Goal: Information Seeking & Learning: Learn about a topic

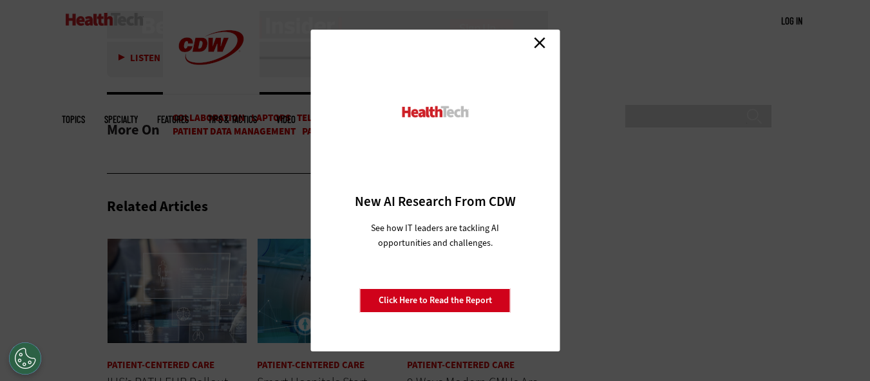
scroll to position [2190, 0]
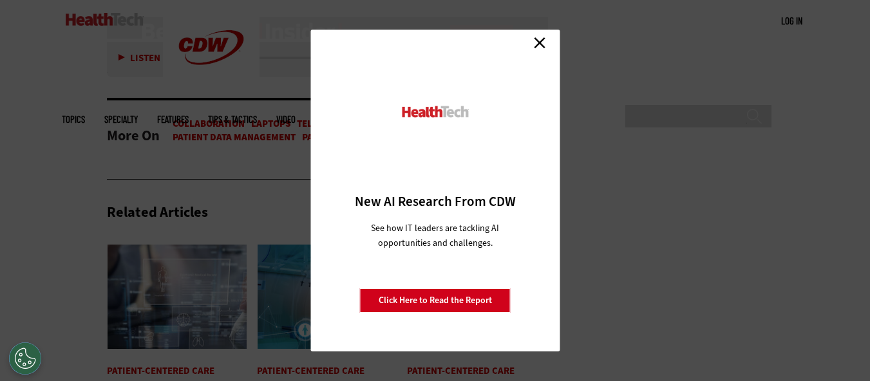
click at [638, 266] on div "Close New AI Research From CDW See how IT leaders are tackling AI opportunities…" at bounding box center [435, 190] width 870 height 381
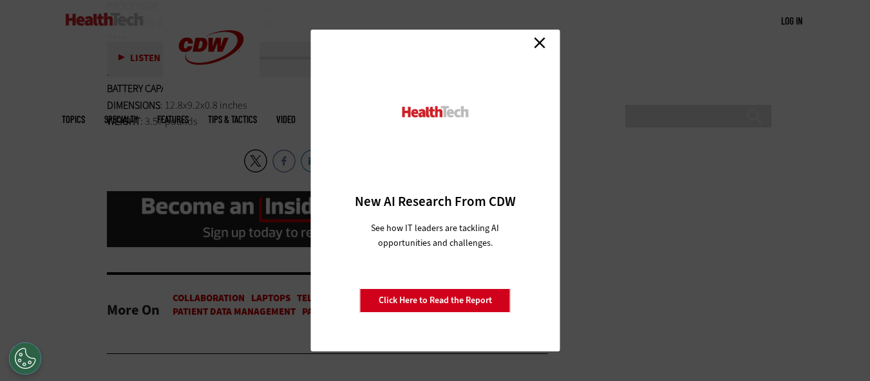
scroll to position [1997, 0]
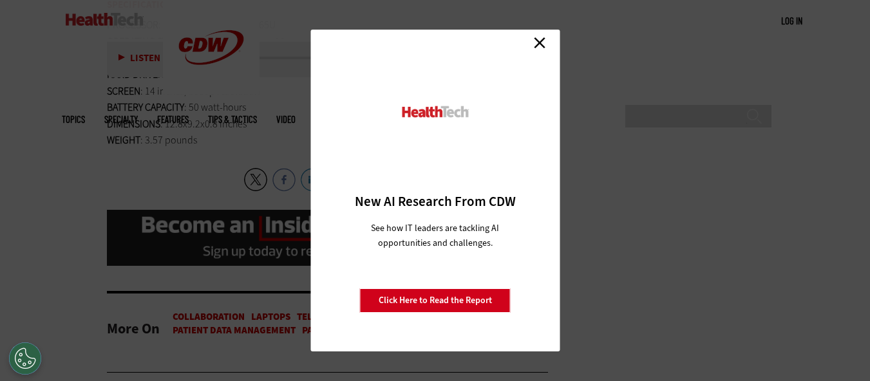
click at [625, 122] on div "Close New AI Research From CDW See how IT leaders are tackling AI opportunities…" at bounding box center [435, 190] width 870 height 381
click at [201, 189] on div "Close New AI Research From CDW See how IT leaders are tackling AI opportunities…" at bounding box center [435, 190] width 870 height 381
click at [540, 44] on link "Close" at bounding box center [539, 42] width 19 height 19
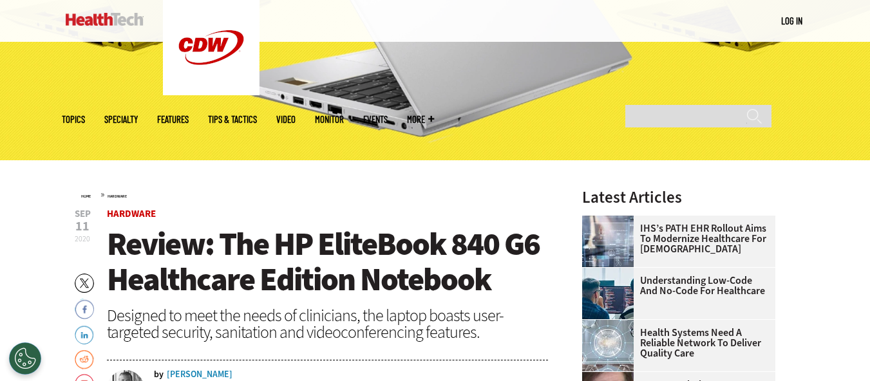
scroll to position [322, 0]
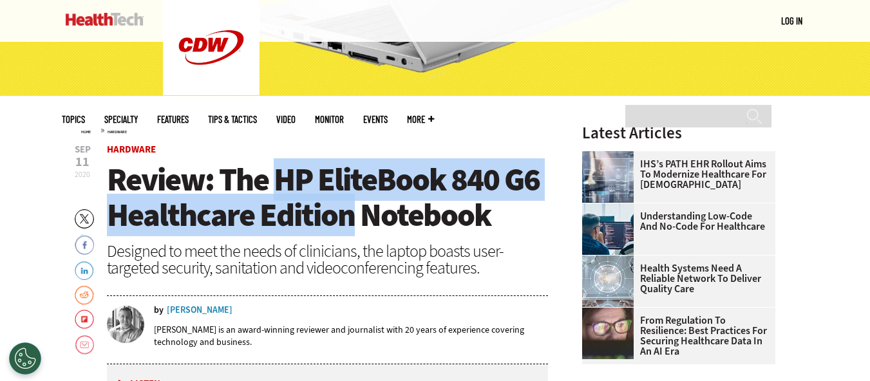
drag, startPoint x: 276, startPoint y: 180, endPoint x: 347, endPoint y: 210, distance: 77.0
click at [347, 210] on span "Review: The HP EliteBook 840 G6 Healthcare Edition Notebook" at bounding box center [323, 197] width 433 height 78
copy span "HP EliteBook 840 G6 Healthcare Edition"
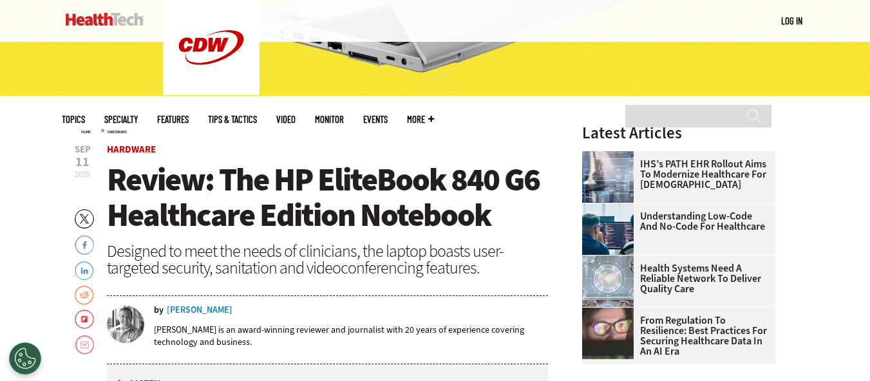
click at [489, 234] on span "Review: The HP EliteBook 840 G6 Healthcare Edition Notebook" at bounding box center [323, 197] width 433 height 78
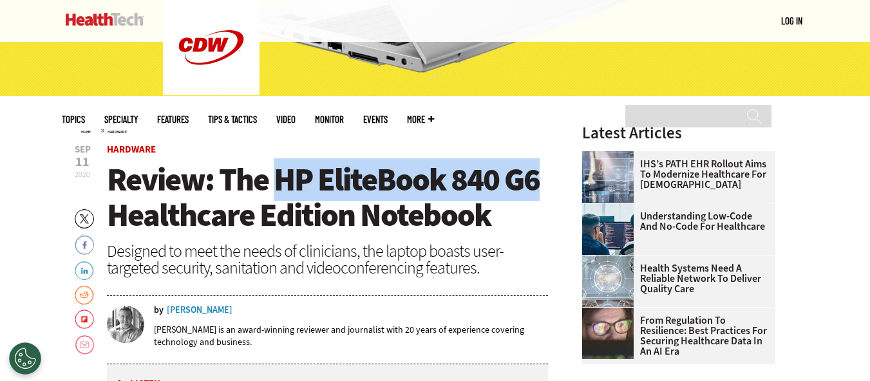
drag, startPoint x: 278, startPoint y: 179, endPoint x: 537, endPoint y: 182, distance: 259.6
click at [537, 183] on span "Review: The HP EliteBook 840 G6 Healthcare Edition Notebook" at bounding box center [323, 197] width 433 height 78
copy span "HP EliteBook 840 G6"
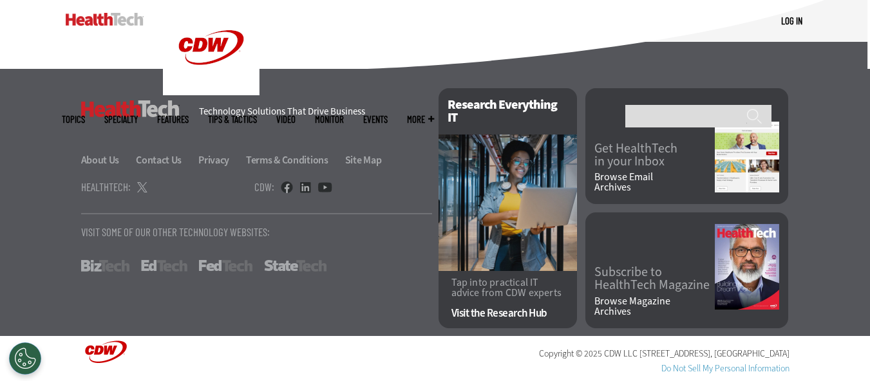
scroll to position [2675, 0]
